Goal: Task Accomplishment & Management: Manage account settings

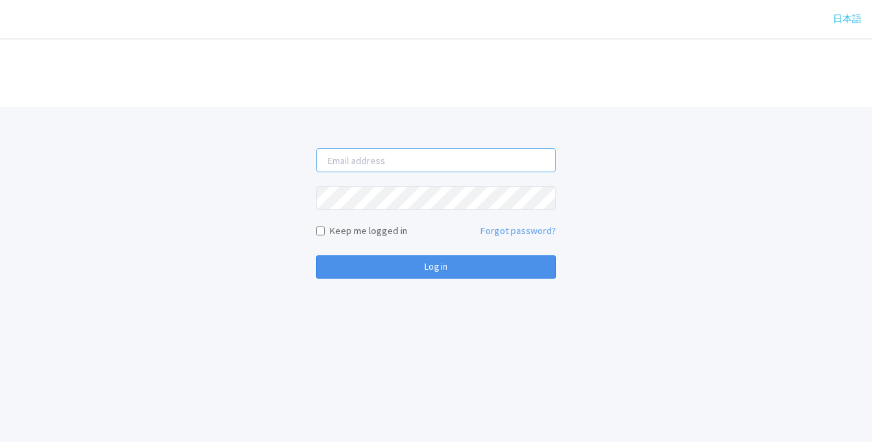
type input "[EMAIL_ADDRESS][DOMAIN_NAME]"
click at [439, 274] on button "Log in" at bounding box center [436, 266] width 240 height 23
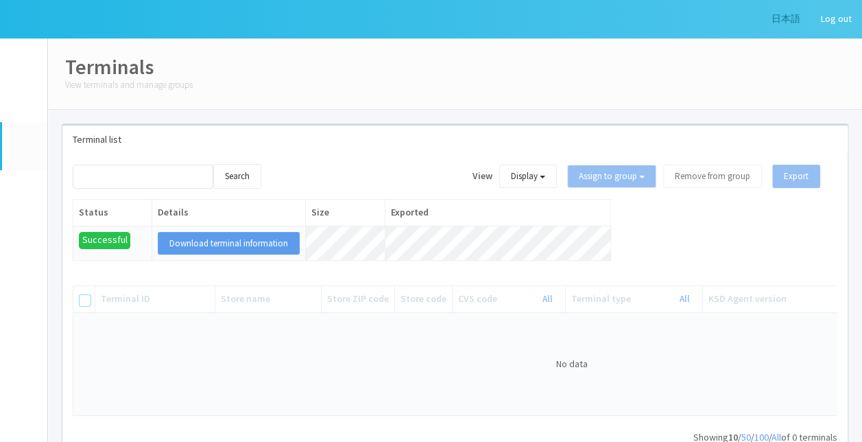
click at [774, 22] on link "日本語" at bounding box center [785, 19] width 49 height 38
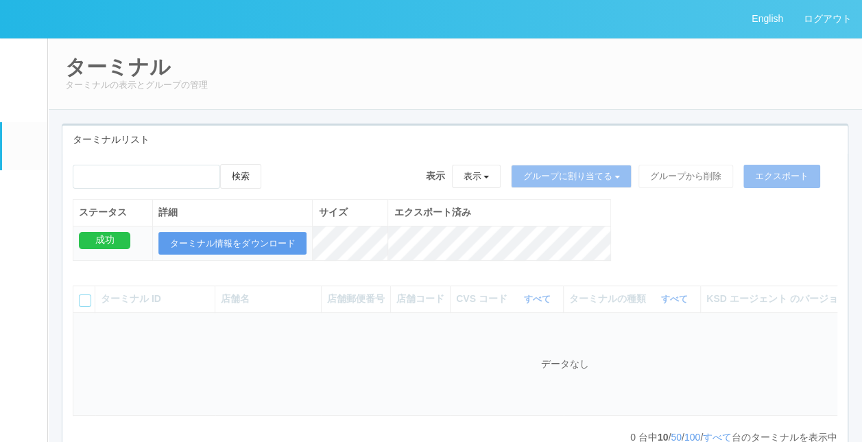
scroll to position [91, 0]
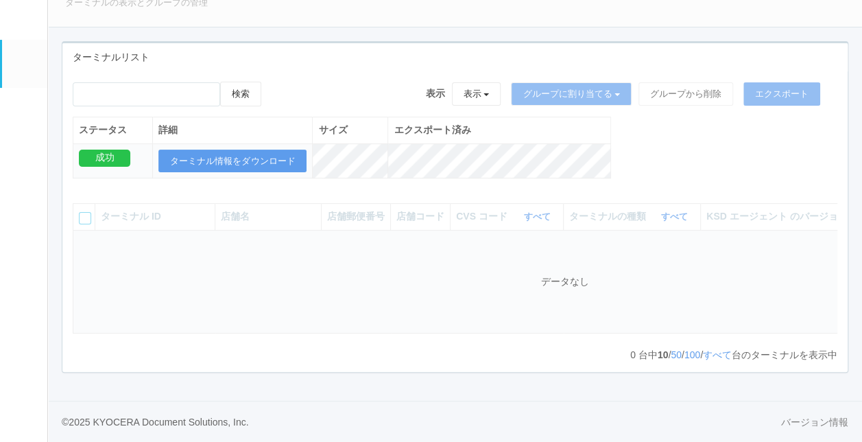
click at [36, 298] on link "コンテンツプリント" at bounding box center [24, 277] width 45 height 42
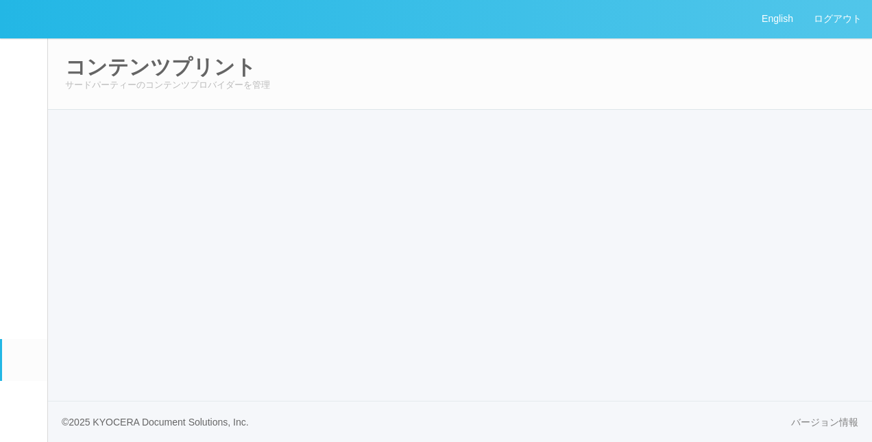
click at [729, 71] on h2 "コンテンツプリント" at bounding box center [460, 67] width 790 height 23
select select "6"
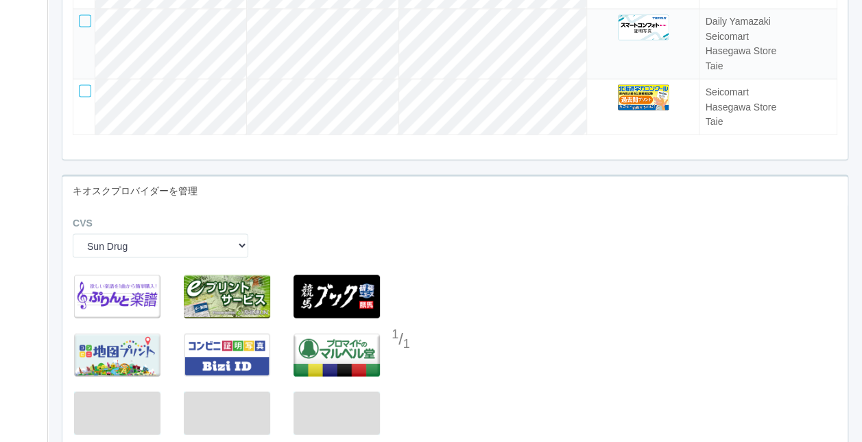
scroll to position [3908, 0]
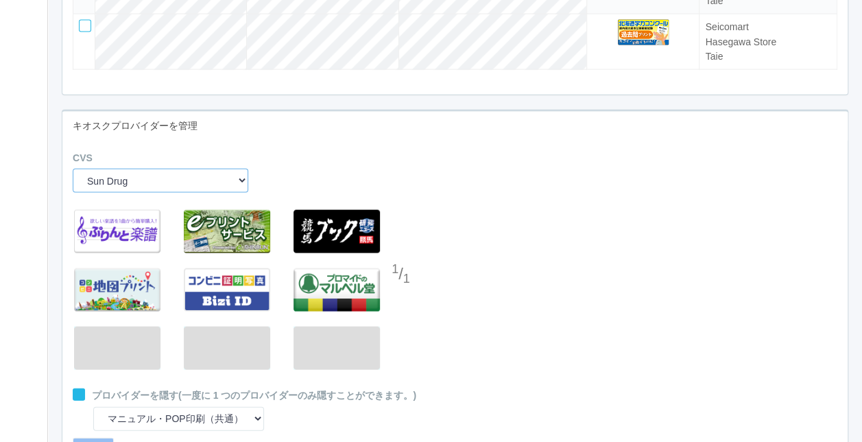
click at [192, 193] on select "Sun Drug Daily Yamazaki Preview ARCS NRS (Nippon Racing Service) Seicomart Uny …" at bounding box center [161, 181] width 176 height 24
select select "1"
click at [73, 186] on select "Sun Drug Daily Yamazaki Preview ARCS NRS (Nippon Racing Service) Seicomart Uny …" at bounding box center [161, 181] width 176 height 24
select select "8"
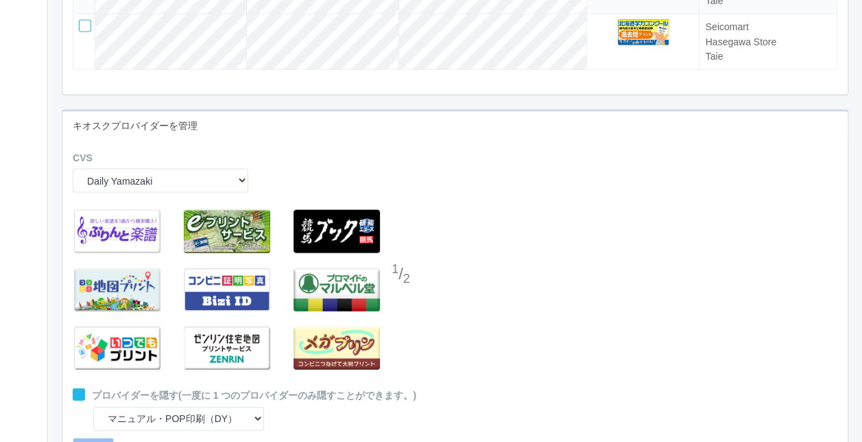
click at [405, 316] on div at bounding box center [402, 302] width 21 height 27
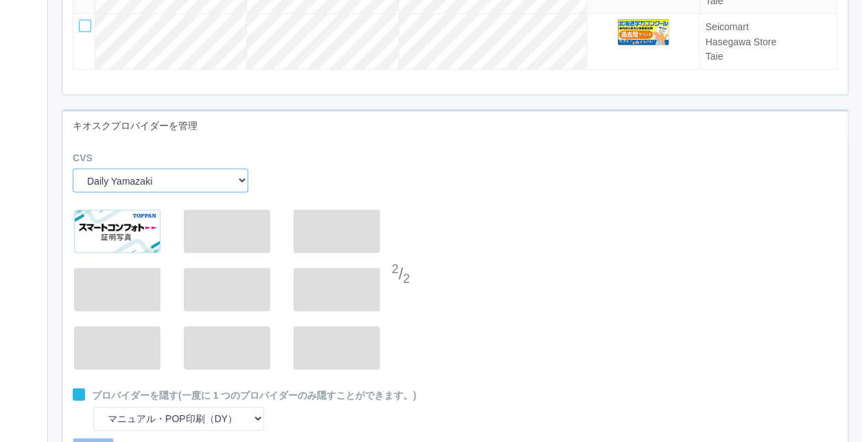
drag, startPoint x: 225, startPoint y: 190, endPoint x: 218, endPoint y: 194, distance: 8.0
click at [225, 190] on select "Sun Drug Daily Yamazaki Preview ARCS NRS (Nippon Racing Service) Seicomart Uny …" at bounding box center [161, 181] width 176 height 24
select select "5"
click at [73, 186] on select "Sun Drug Daily Yamazaki Preview ARCS NRS (Nippon Racing Service) Seicomart Uny …" at bounding box center [161, 181] width 176 height 24
select select "13"
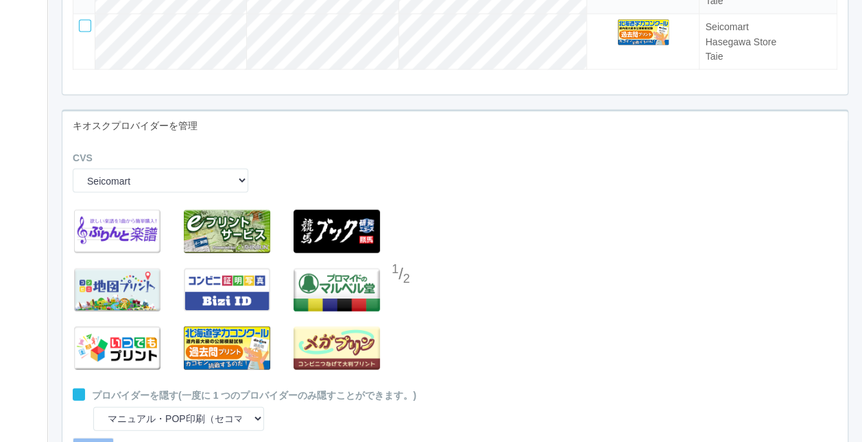
click at [407, 315] on div at bounding box center [402, 302] width 21 height 27
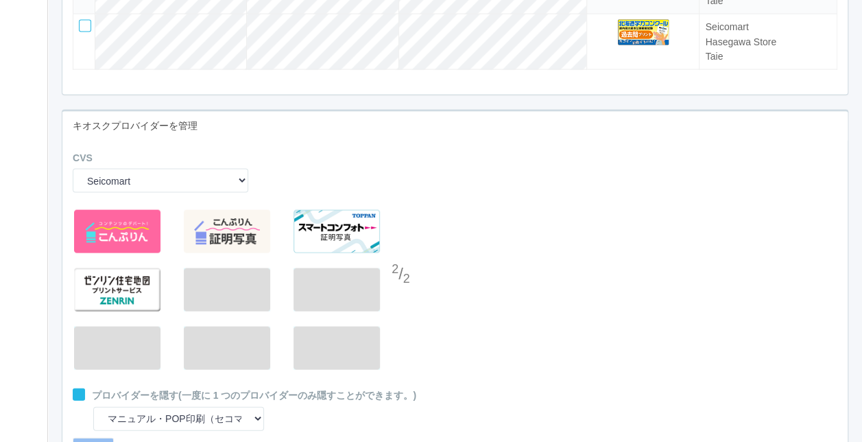
click at [498, 203] on div "CVS Sun Drug Daily Yamazaki Preview ARCS NRS (Nippon Racing Service) Seicomart …" at bounding box center [454, 177] width 785 height 52
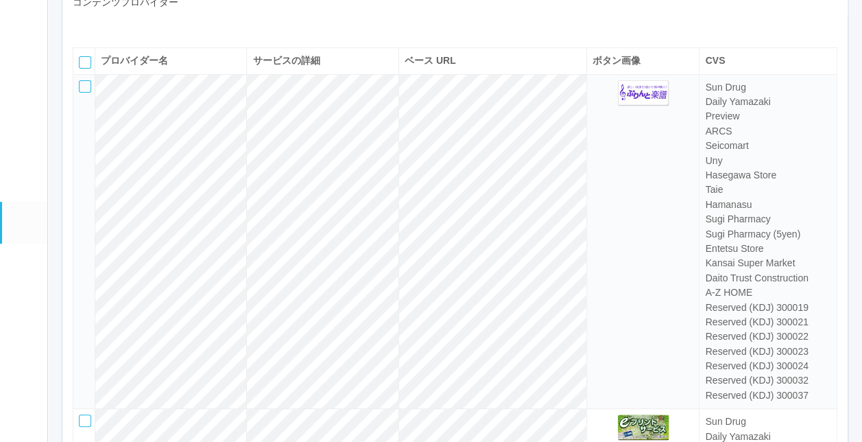
scroll to position [0, 0]
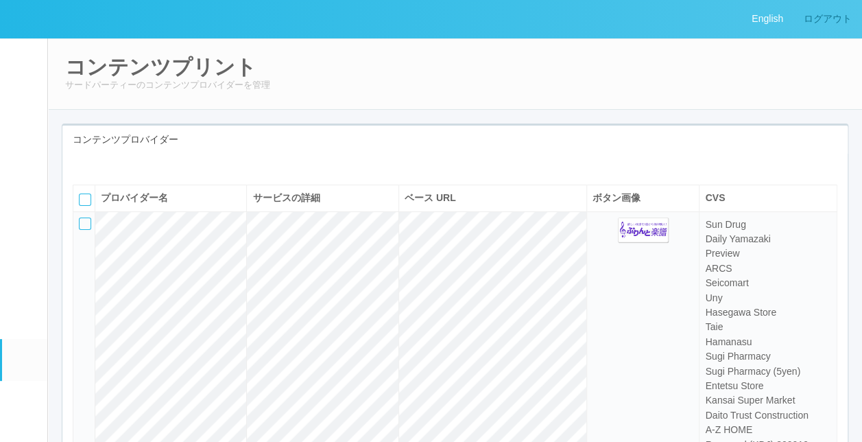
click at [819, 30] on link "ログアウト" at bounding box center [827, 19] width 69 height 38
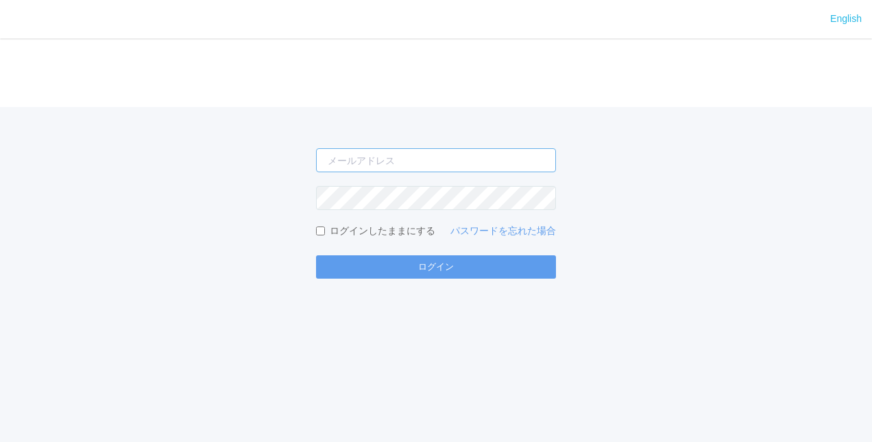
type input "[EMAIL_ADDRESS][DOMAIN_NAME]"
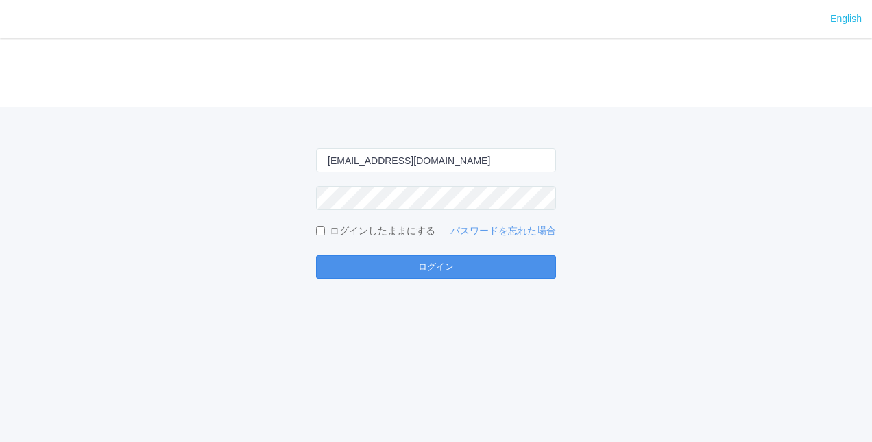
click at [409, 269] on button "ログイン" at bounding box center [436, 266] width 240 height 23
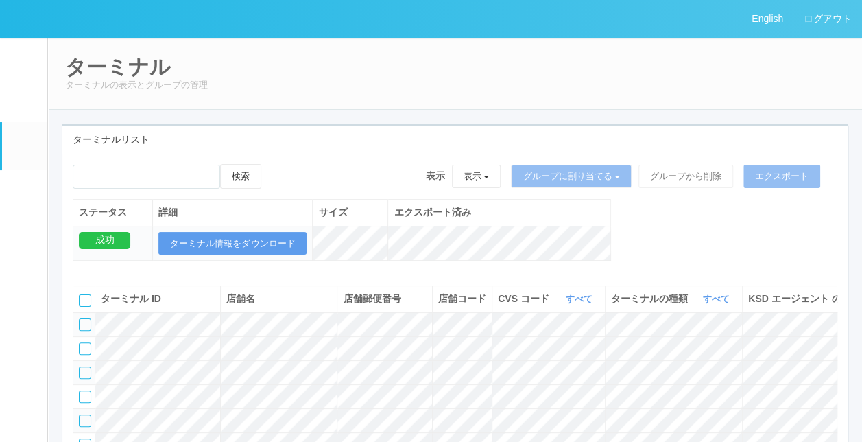
click at [387, 93] on div "ターミナル ターミナルの表示とグループの管理" at bounding box center [454, 74] width 815 height 72
click at [24, 405] on em at bounding box center [24, 405] width 0 height 0
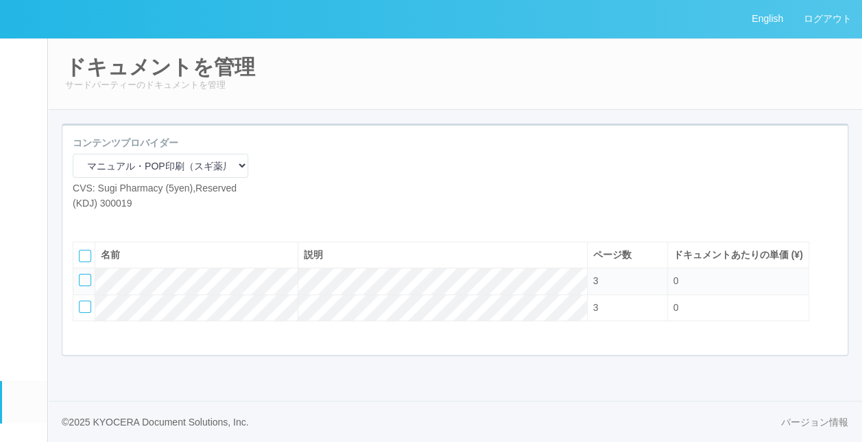
scroll to position [5, 0]
click at [24, 363] on em at bounding box center [24, 363] width 0 height 0
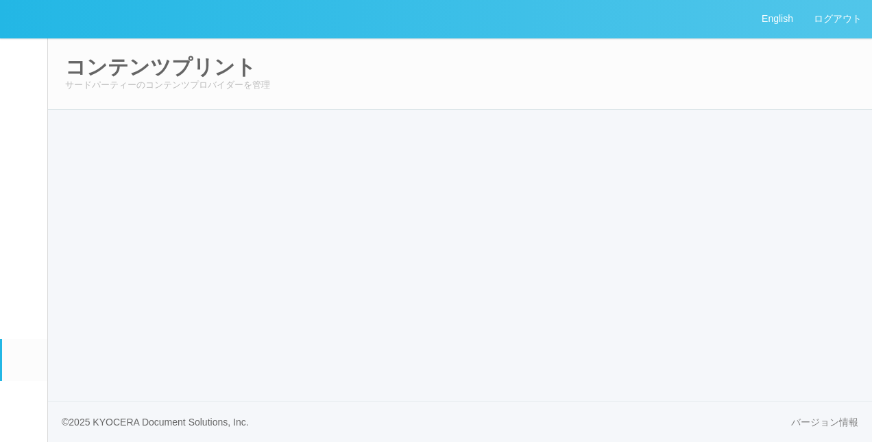
select select "6"
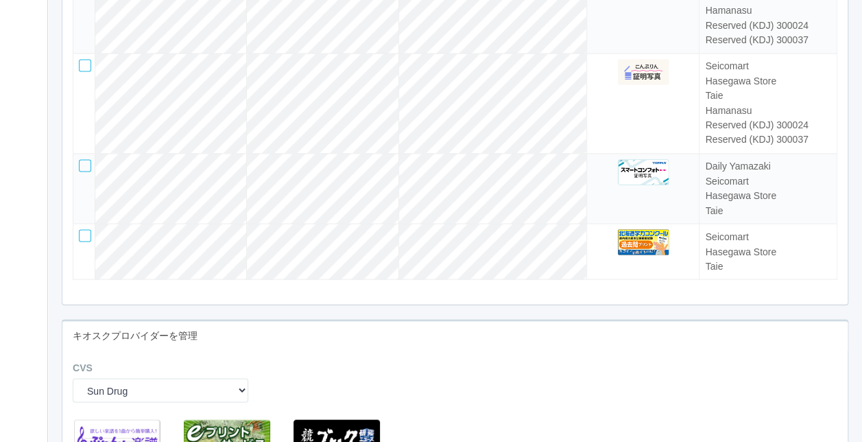
scroll to position [3565, 0]
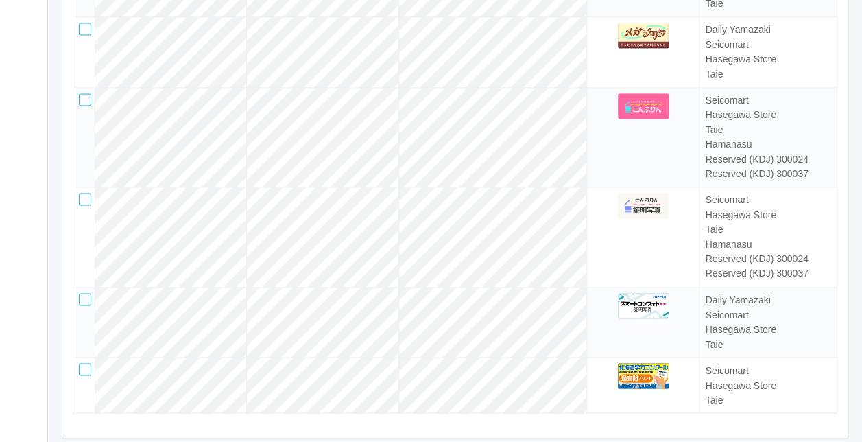
click at [79, 106] on div at bounding box center [85, 99] width 12 height 12
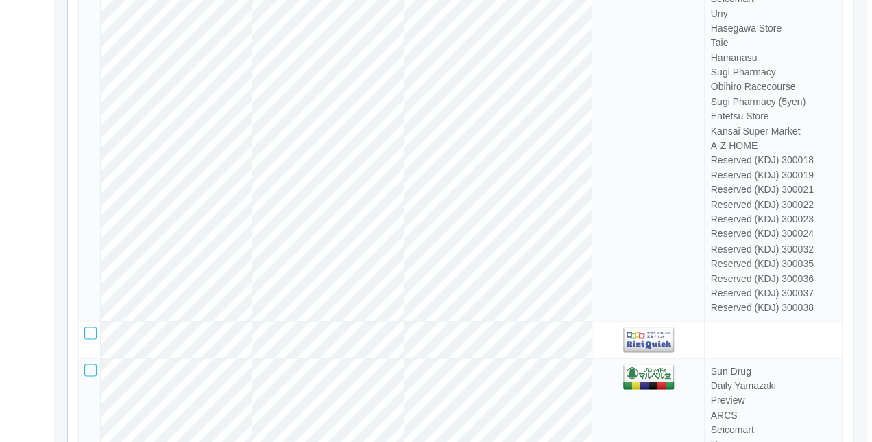
scroll to position [0, 0]
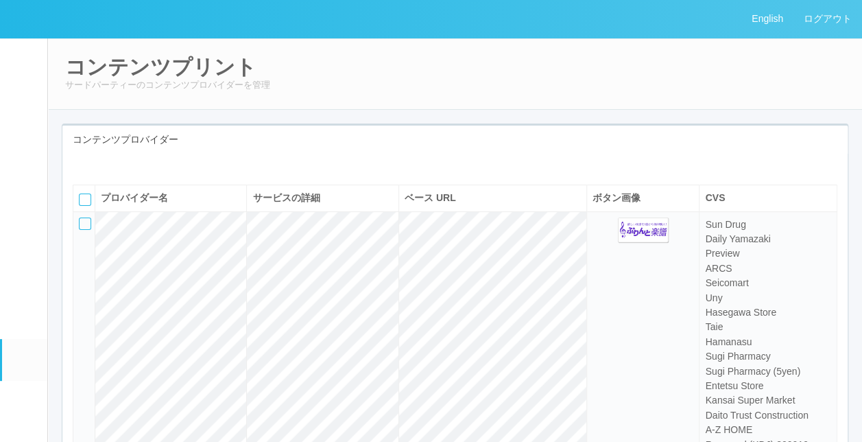
click at [93, 164] on icon at bounding box center [93, 164] width 0 height 0
select select "bit"
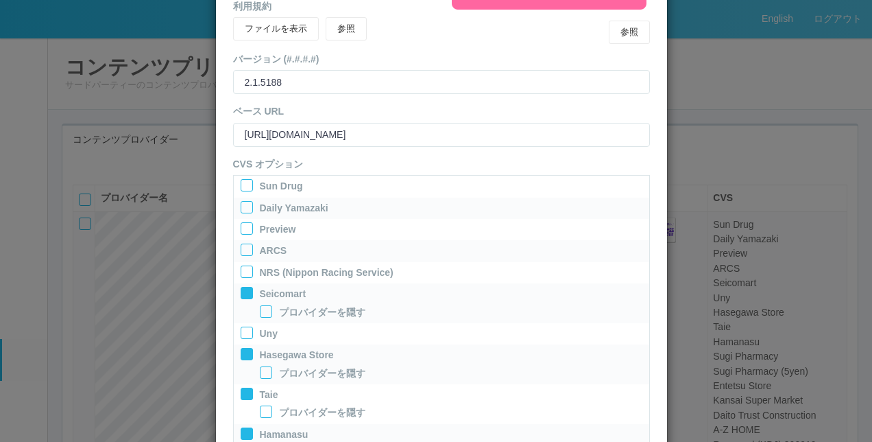
scroll to position [206, 0]
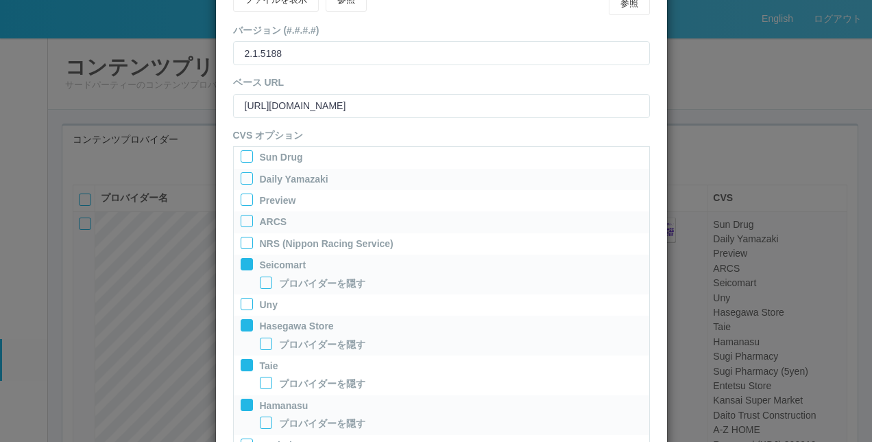
click at [241, 179] on div at bounding box center [247, 178] width 12 height 12
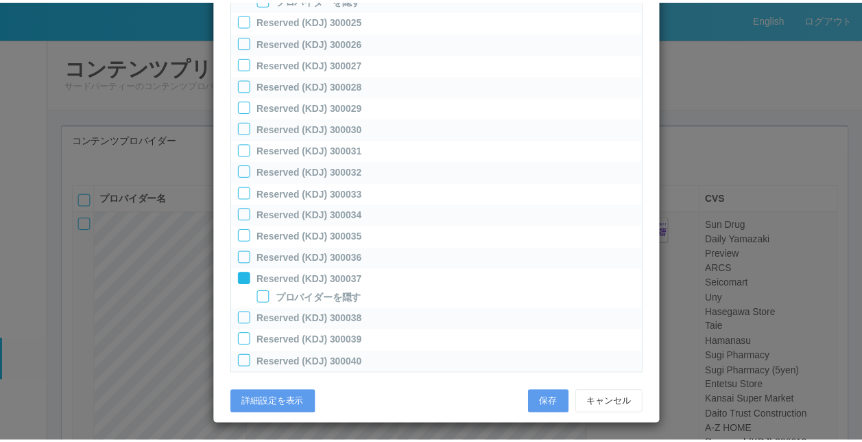
scroll to position [1056, 0]
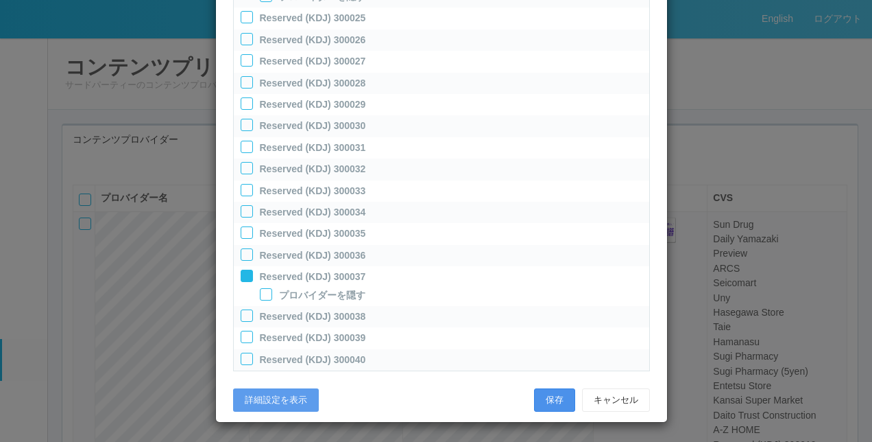
click at [545, 403] on button "保存" at bounding box center [554, 399] width 41 height 23
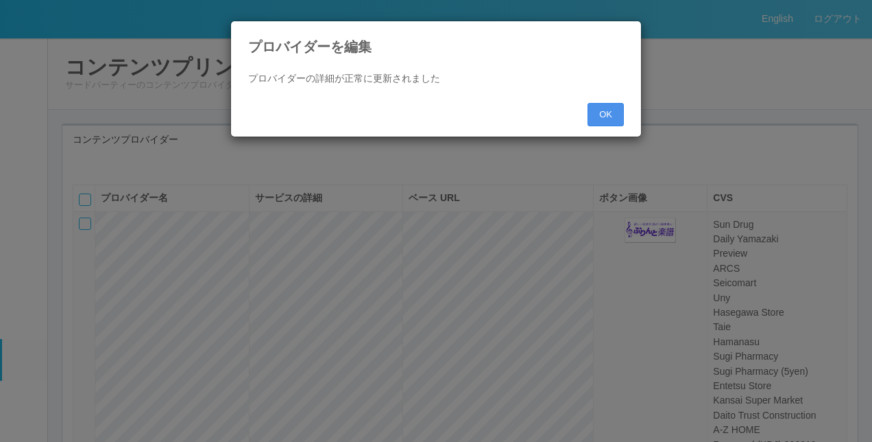
click at [614, 115] on button "OK" at bounding box center [606, 114] width 36 height 23
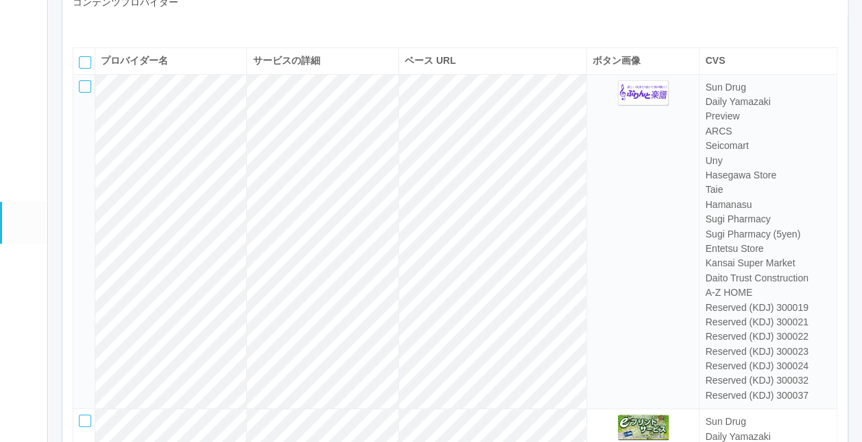
scroll to position [206, 0]
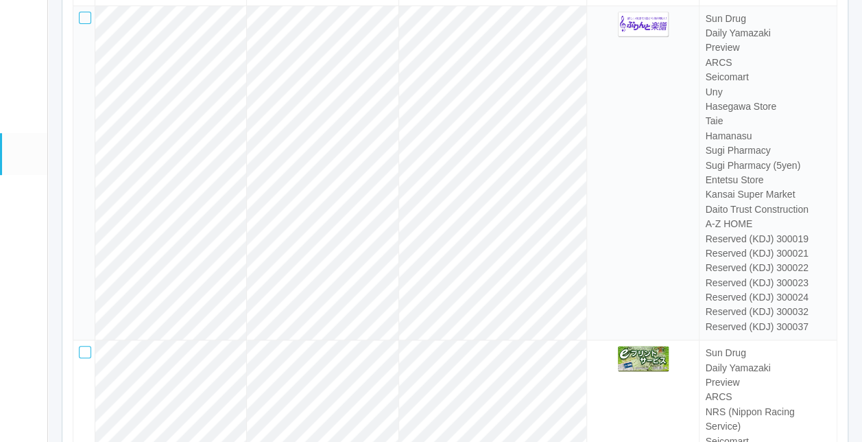
click at [862, 55] on html "English ログアウト イベントログ ユーザー ターミナル パッケージ メンテナンス通知 クライアントリンク アラート設定 コンテンツプリント ドキュメン…" at bounding box center [431, 15] width 862 height 442
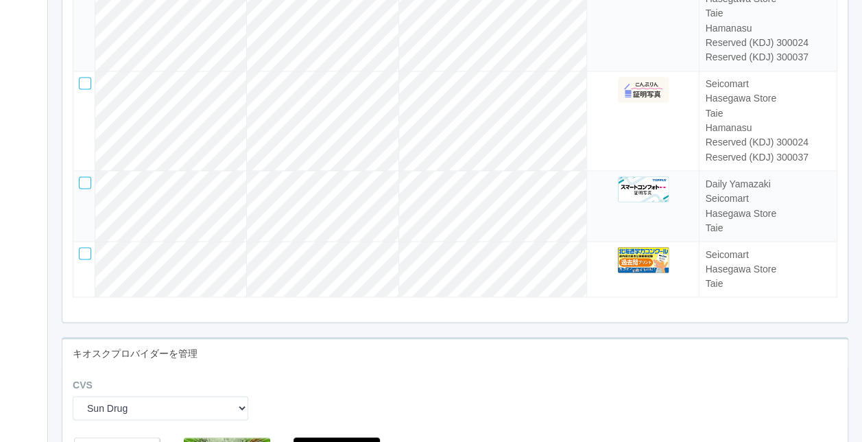
scroll to position [3628, 0]
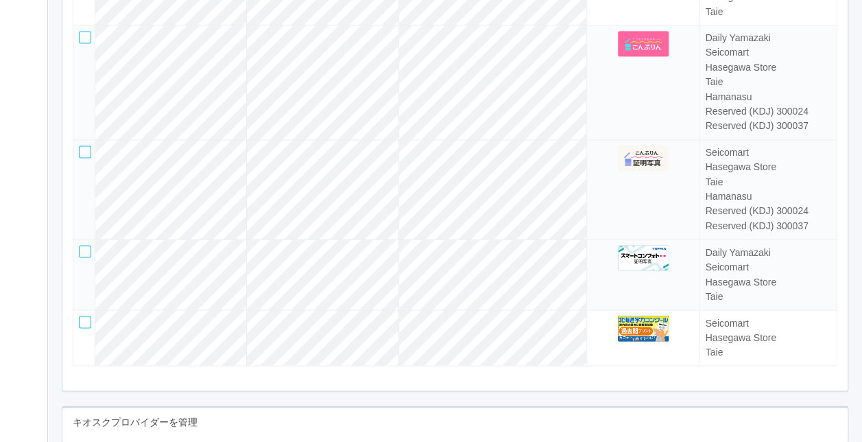
click at [85, 158] on div at bounding box center [85, 151] width 12 height 12
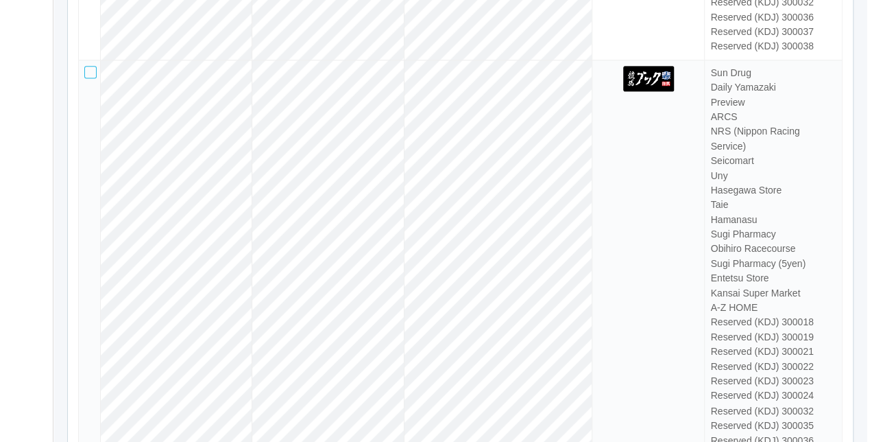
scroll to position [0, 0]
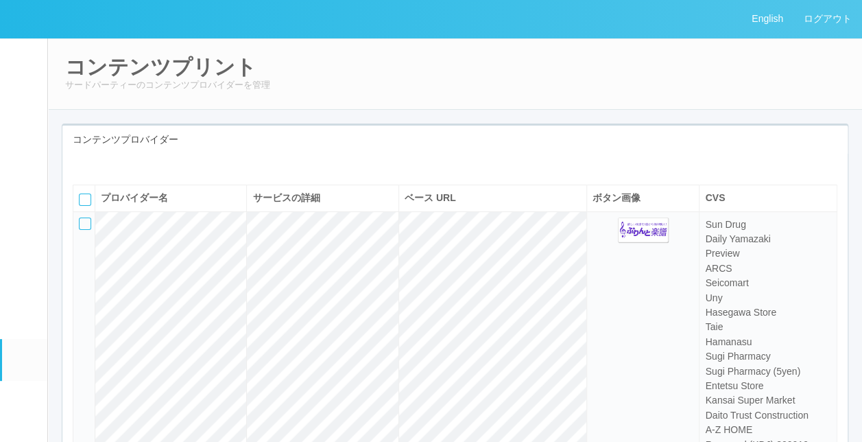
click at [93, 164] on icon at bounding box center [93, 164] width 0 height 0
select select "bit"
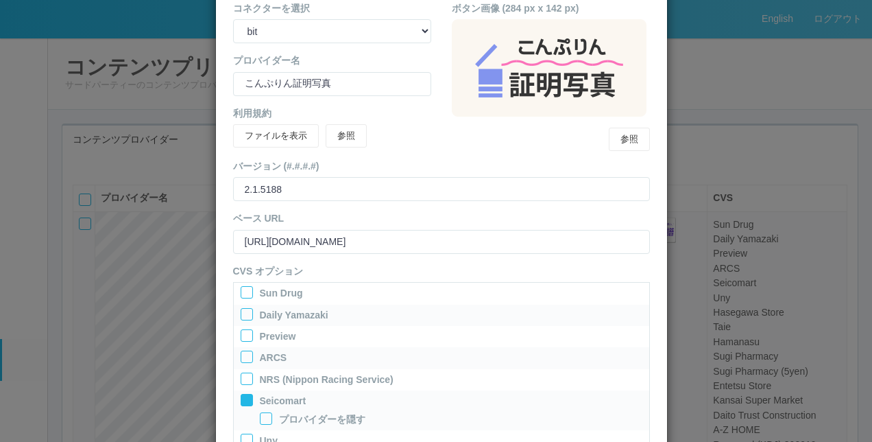
scroll to position [137, 0]
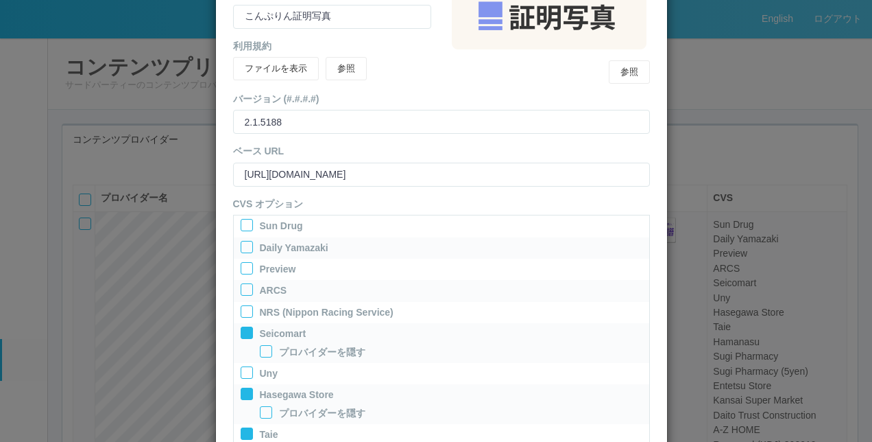
click at [241, 247] on div at bounding box center [247, 247] width 12 height 12
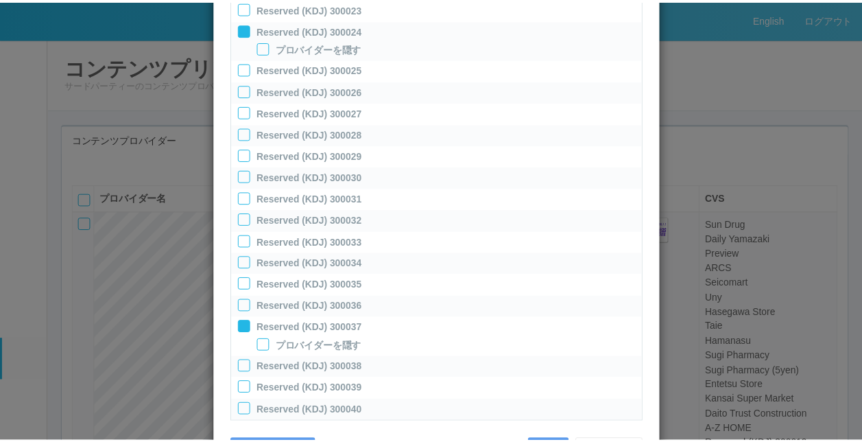
scroll to position [1056, 0]
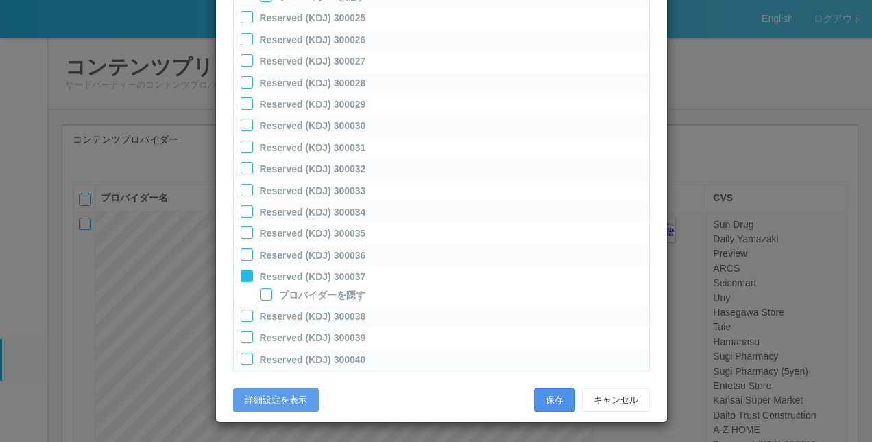
click at [549, 396] on button "保存" at bounding box center [554, 399] width 41 height 23
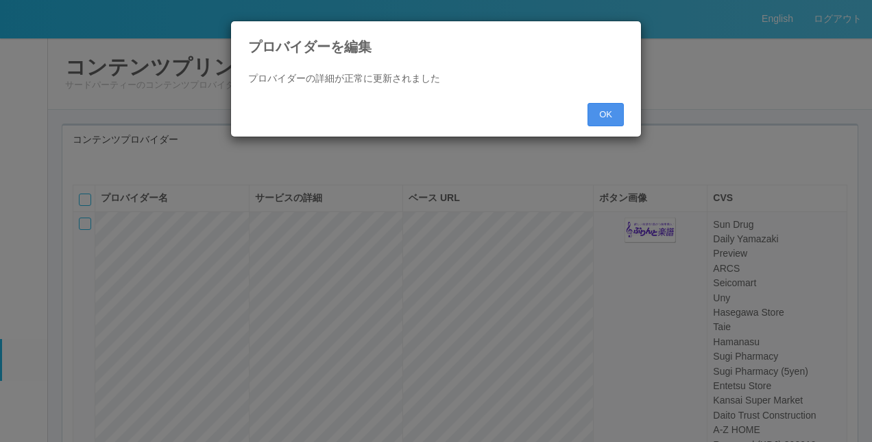
click at [608, 117] on button "OK" at bounding box center [606, 114] width 36 height 23
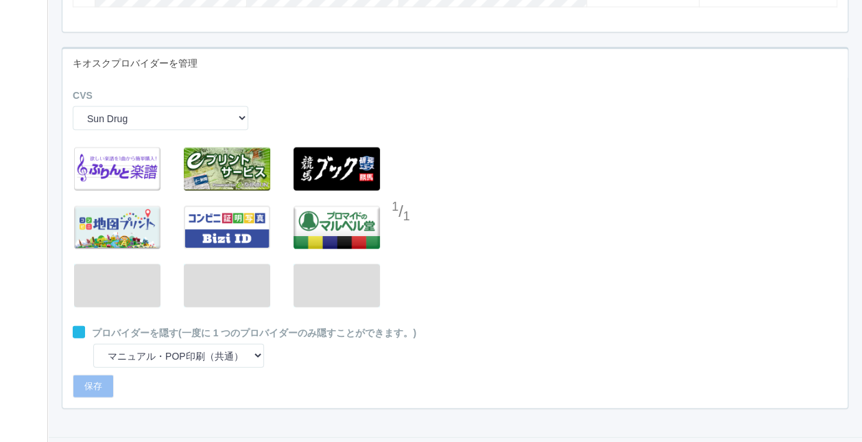
scroll to position [4054, 0]
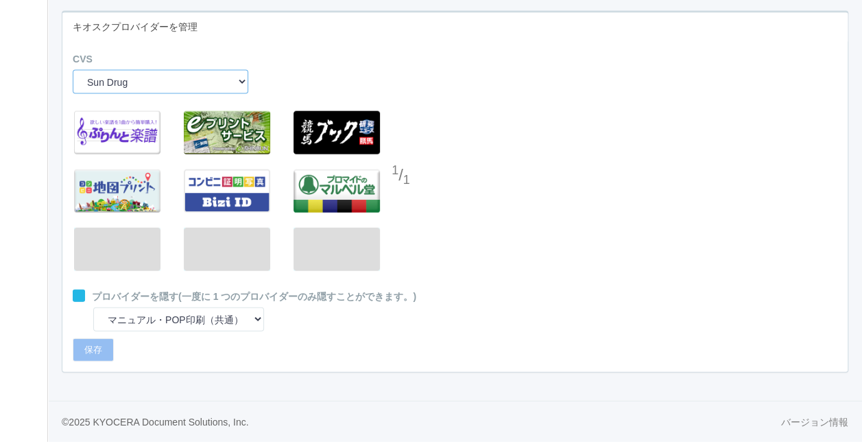
click at [145, 84] on select "Sun Drug Daily Yamazaki Preview ARCS NRS (Nippon Racing Service) Seicomart Uny …" at bounding box center [161, 82] width 176 height 24
select select "1"
click at [73, 70] on select "Sun Drug Daily Yamazaki Preview ARCS NRS (Nippon Racing Service) Seicomart Uny …" at bounding box center [161, 82] width 176 height 24
select select "8"
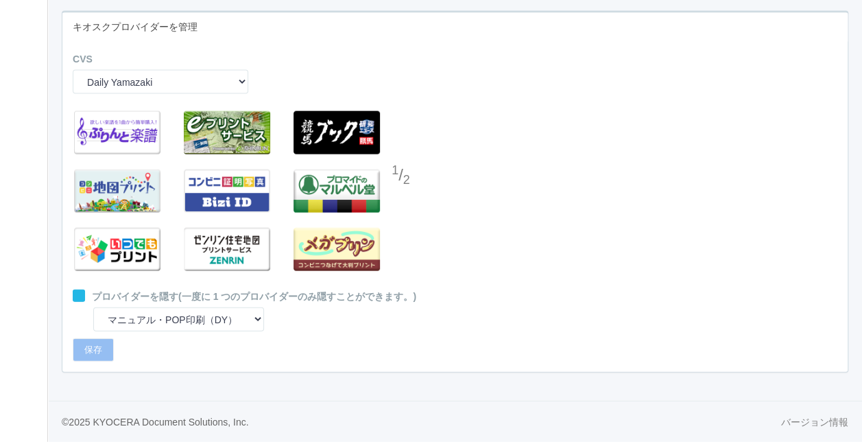
click at [406, 200] on div at bounding box center [402, 203] width 21 height 27
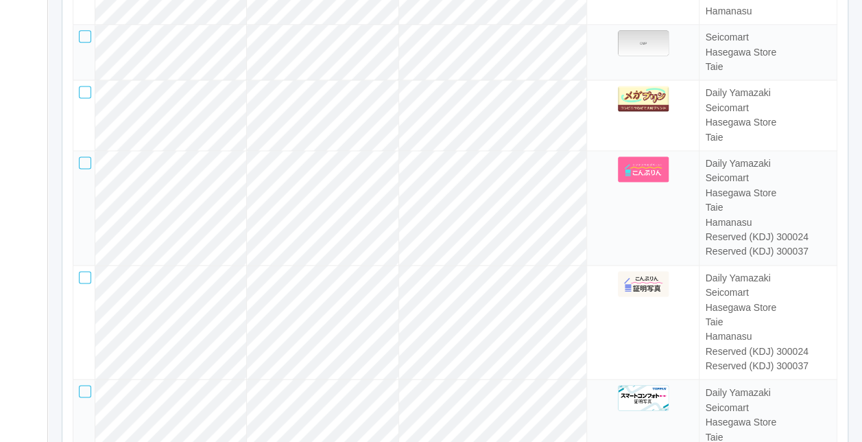
scroll to position [3537, 0]
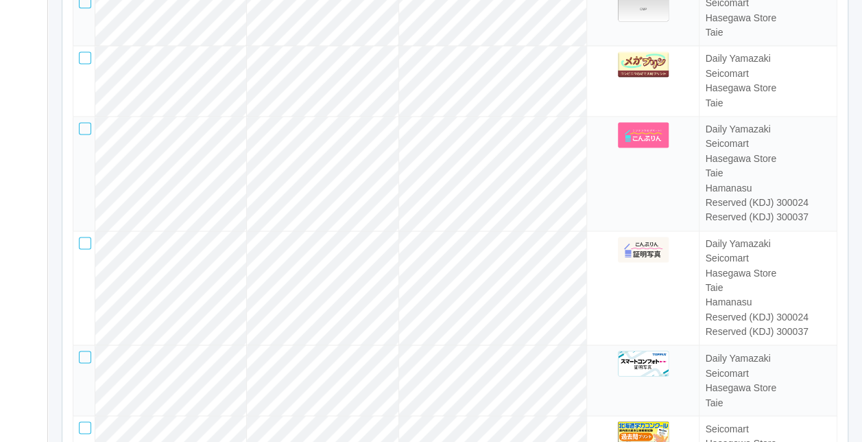
click at [84, 134] on div at bounding box center [85, 128] width 12 height 12
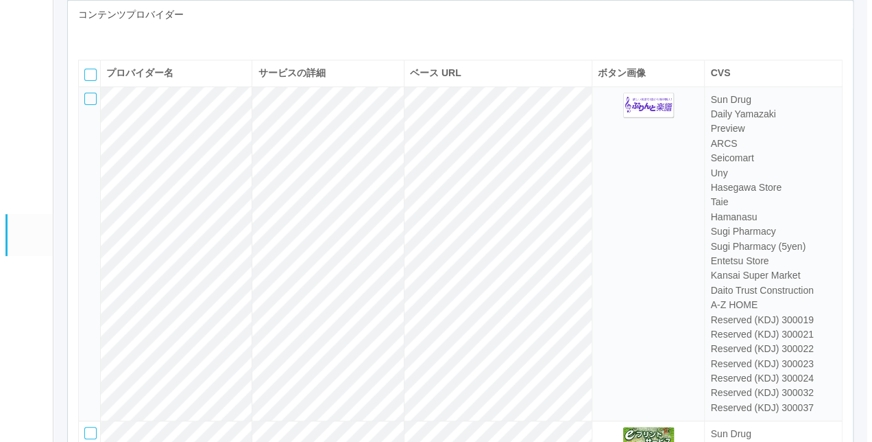
scroll to position [0, 0]
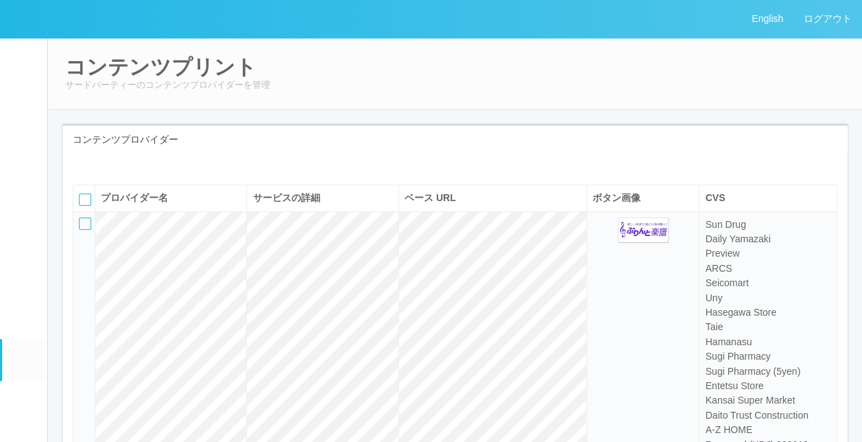
click at [93, 164] on icon at bounding box center [93, 164] width 0 height 0
select select "bit"
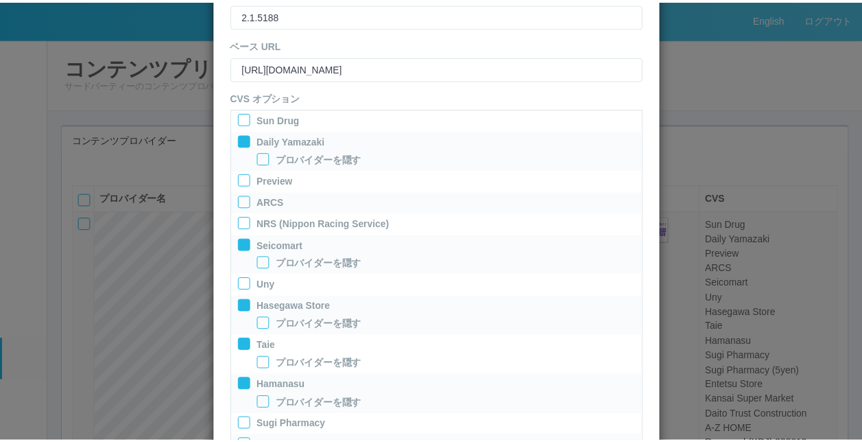
scroll to position [274, 0]
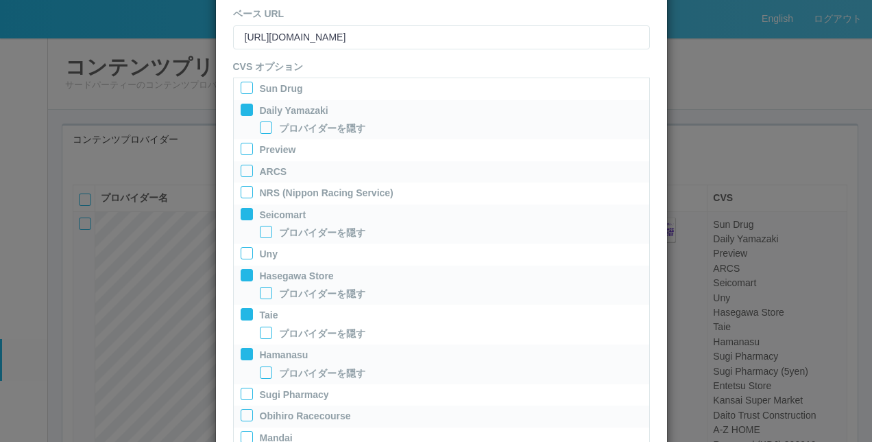
click at [771, 93] on div "プロバイダーを編集 コネクターを選択 yamaha-music bit omp keiba busica telecommute-support プロバイダー…" at bounding box center [436, 221] width 872 height 442
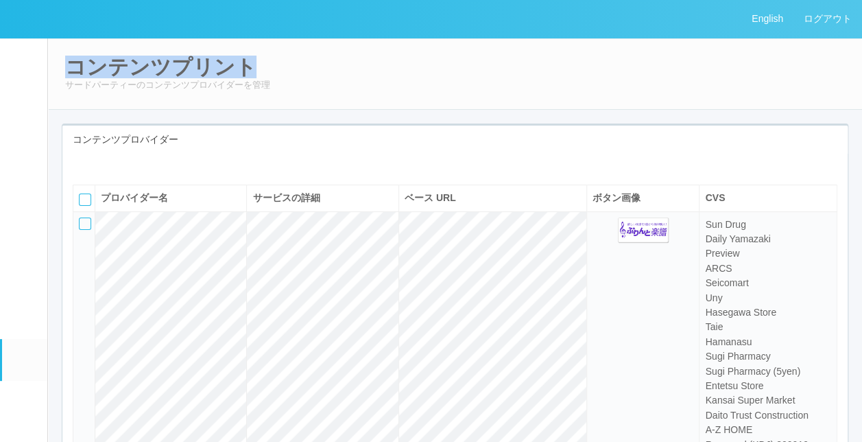
drag, startPoint x: 860, startPoint y: 32, endPoint x: 882, endPoint y: 47, distance: 26.6
click at [862, 47] on html "English ログアウト イベントログ ユーザー ターミナル パッケージ メンテナンス通知 クライアントリンク アラート設定 コンテンツプリント ドキュメン…" at bounding box center [431, 221] width 862 height 442
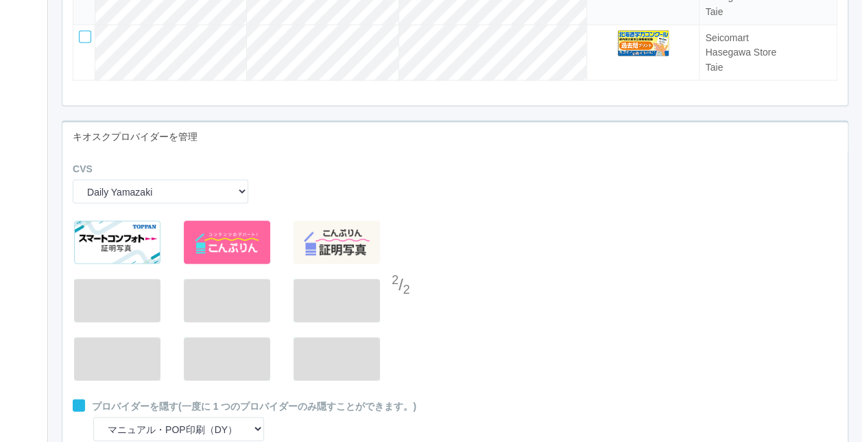
scroll to position [3916, 0]
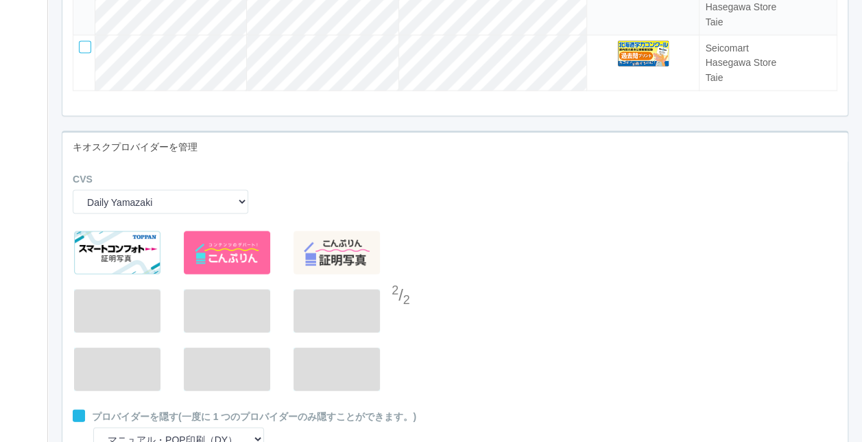
click at [606, 310] on div "2 / 2" at bounding box center [454, 316] width 785 height 185
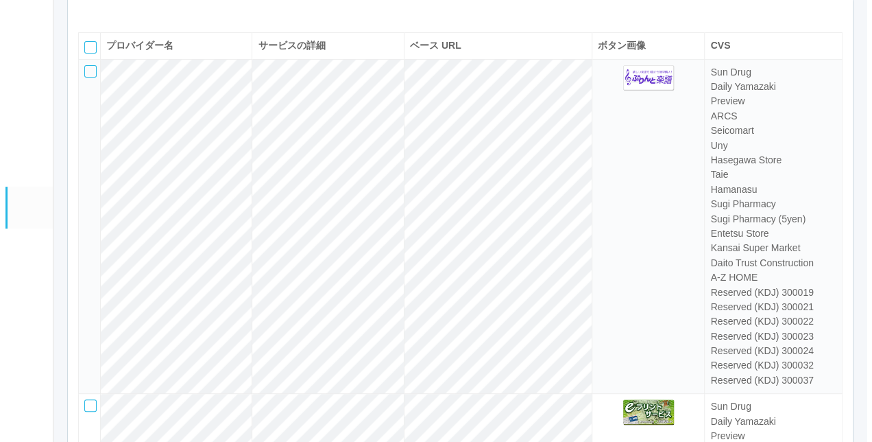
scroll to position [0, 0]
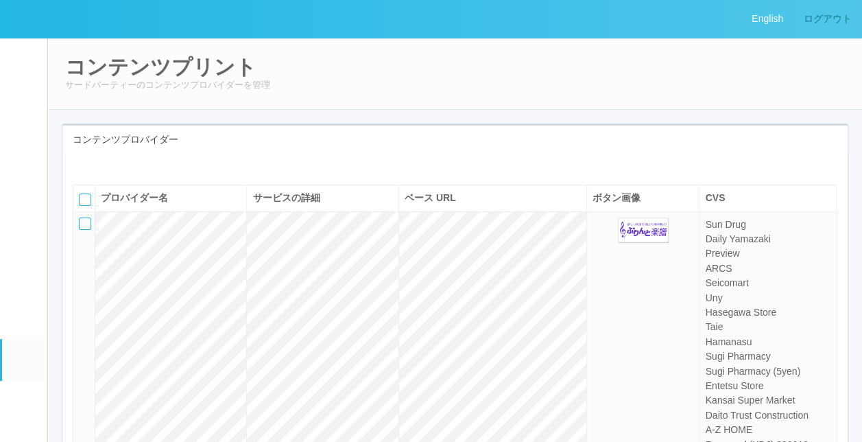
click at [837, 14] on link "ログアウト" at bounding box center [827, 19] width 69 height 38
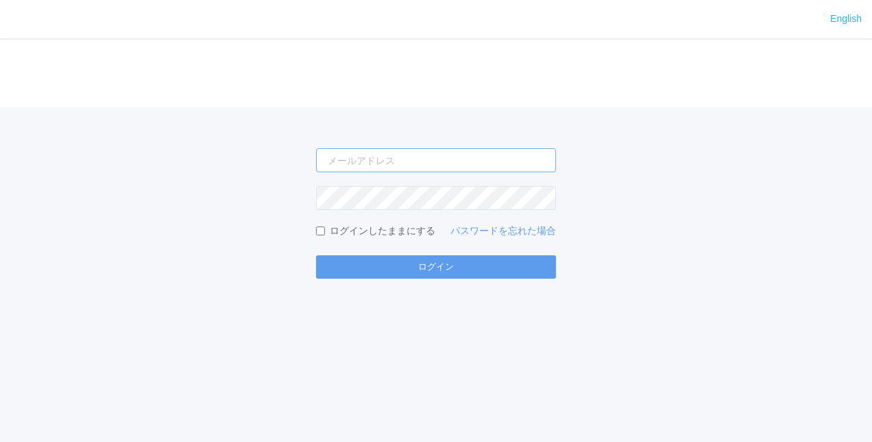
type input "[EMAIL_ADDRESS][DOMAIN_NAME]"
